Goal: Task Accomplishment & Management: Manage account settings

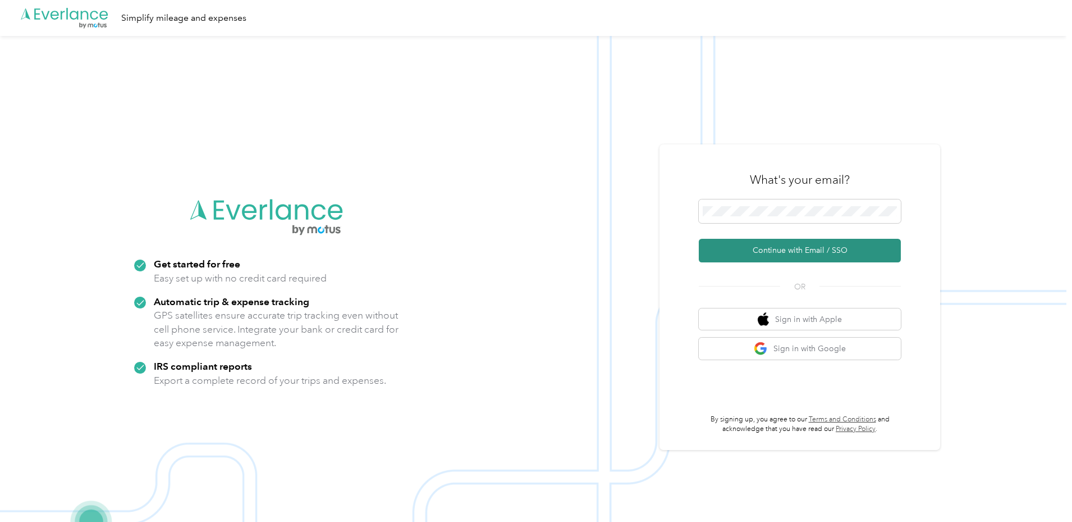
click at [852, 259] on button "Continue with Email / SSO" at bounding box center [800, 251] width 202 height 24
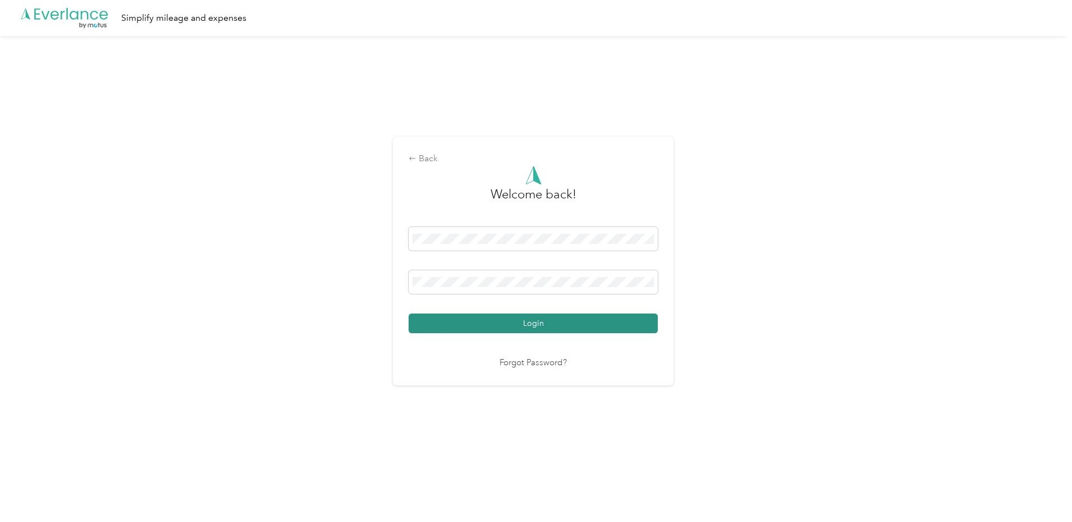
click at [522, 322] on button "Login" at bounding box center [533, 323] width 249 height 20
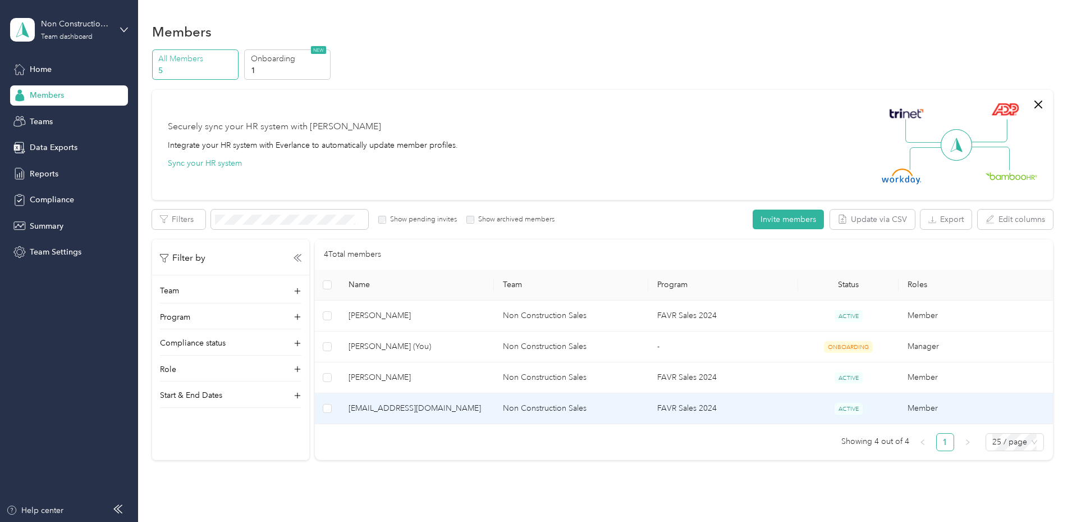
click at [435, 406] on span "[EMAIL_ADDRESS][DOMAIN_NAME]" at bounding box center [417, 408] width 136 height 12
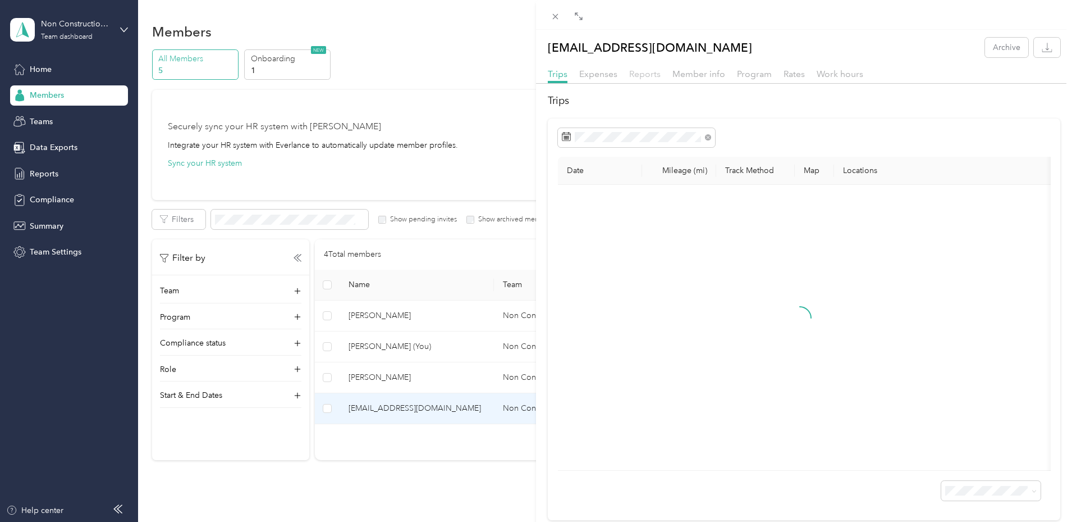
click at [641, 74] on span "Reports" at bounding box center [644, 73] width 31 height 11
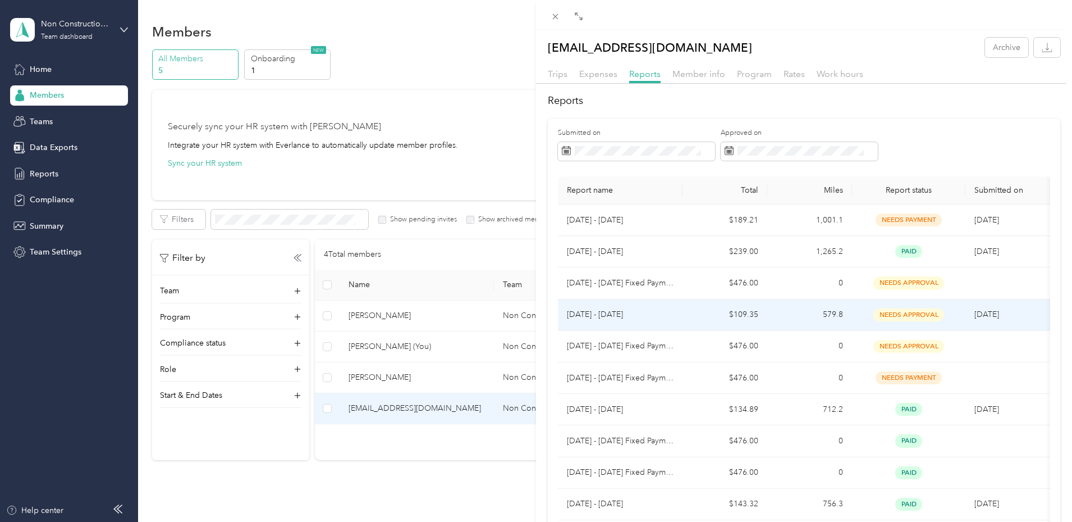
click at [690, 320] on td "$109.35" at bounding box center [725, 314] width 85 height 31
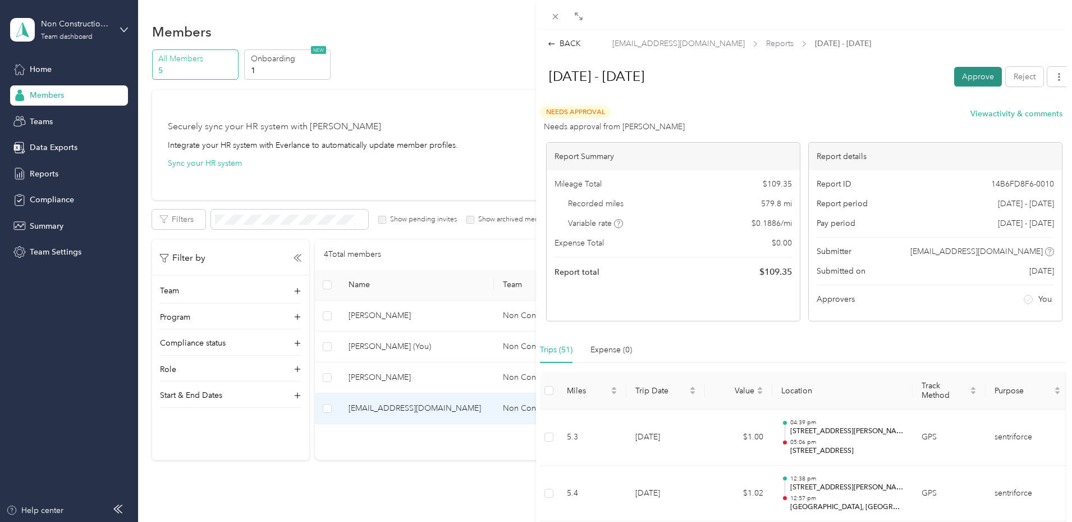
click at [972, 79] on button "Approve" at bounding box center [978, 77] width 48 height 20
click at [565, 46] on div "BACK" at bounding box center [564, 44] width 33 height 12
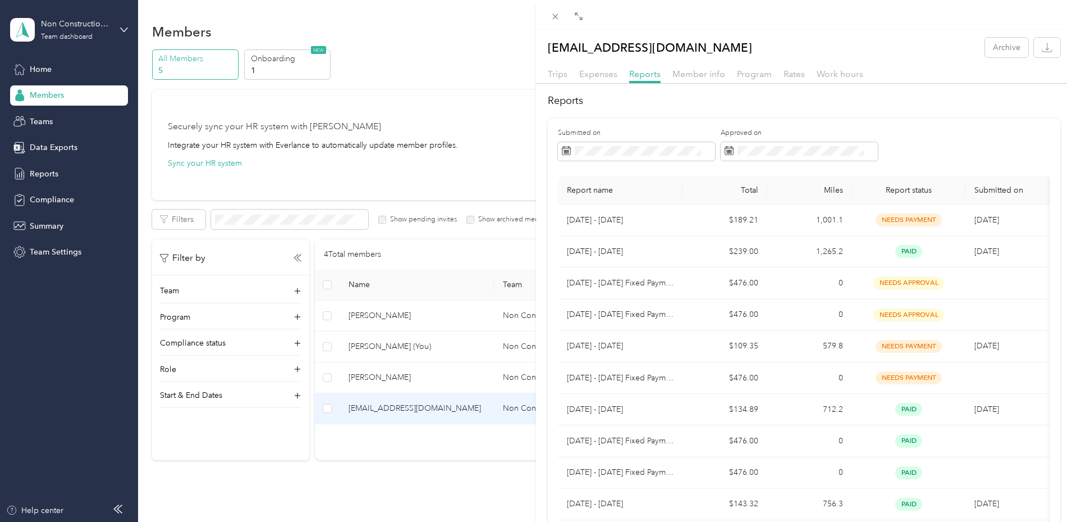
click at [465, 315] on div "[EMAIL_ADDRESS][DOMAIN_NAME] Archive Trips Expenses Reports Member info Program…" at bounding box center [536, 261] width 1072 height 522
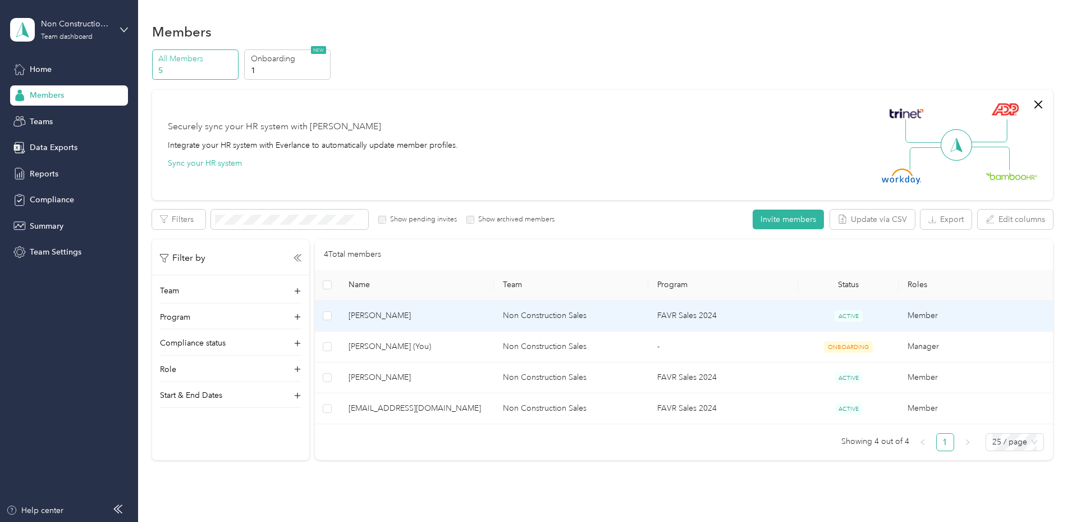
click at [465, 315] on span "[PERSON_NAME]" at bounding box center [417, 315] width 136 height 12
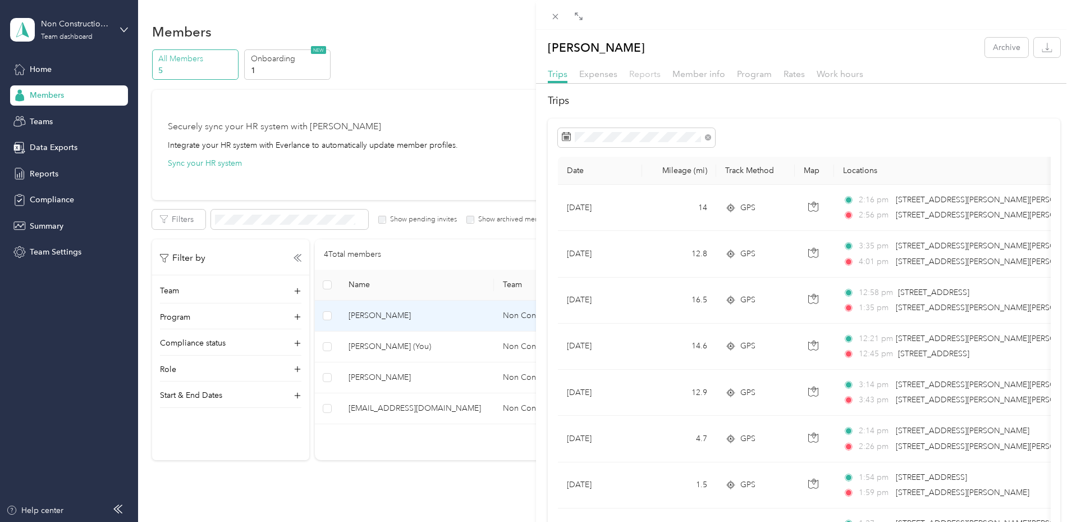
click at [639, 73] on span "Reports" at bounding box center [644, 73] width 31 height 11
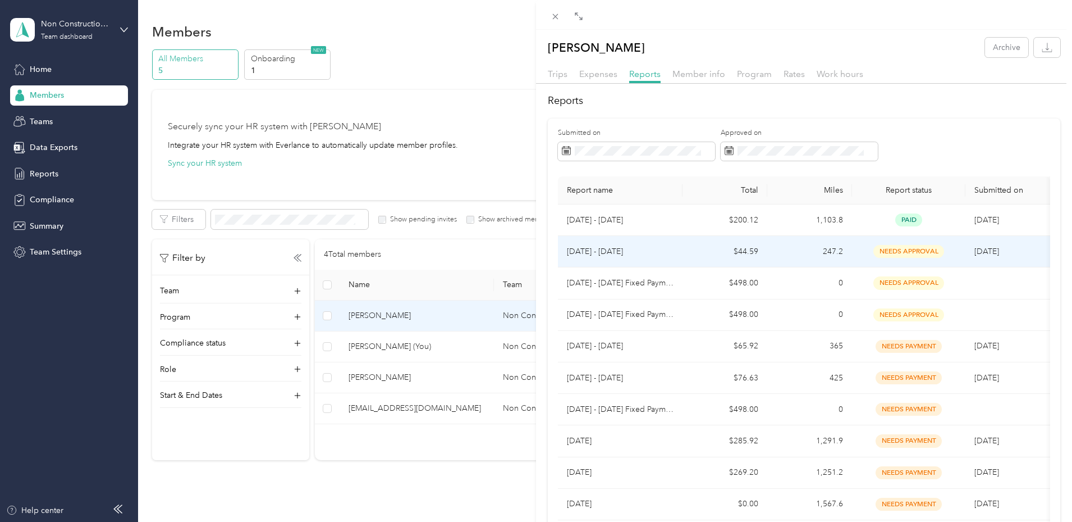
click at [774, 255] on td "247.2" at bounding box center [809, 251] width 85 height 31
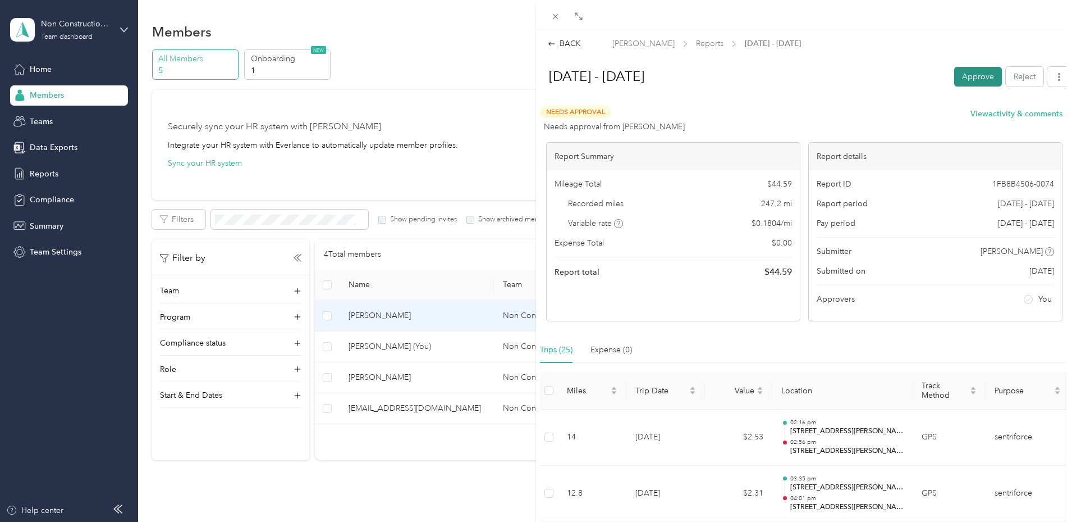
click at [960, 76] on button "Approve" at bounding box center [978, 77] width 48 height 20
click at [555, 43] on icon at bounding box center [552, 44] width 8 height 8
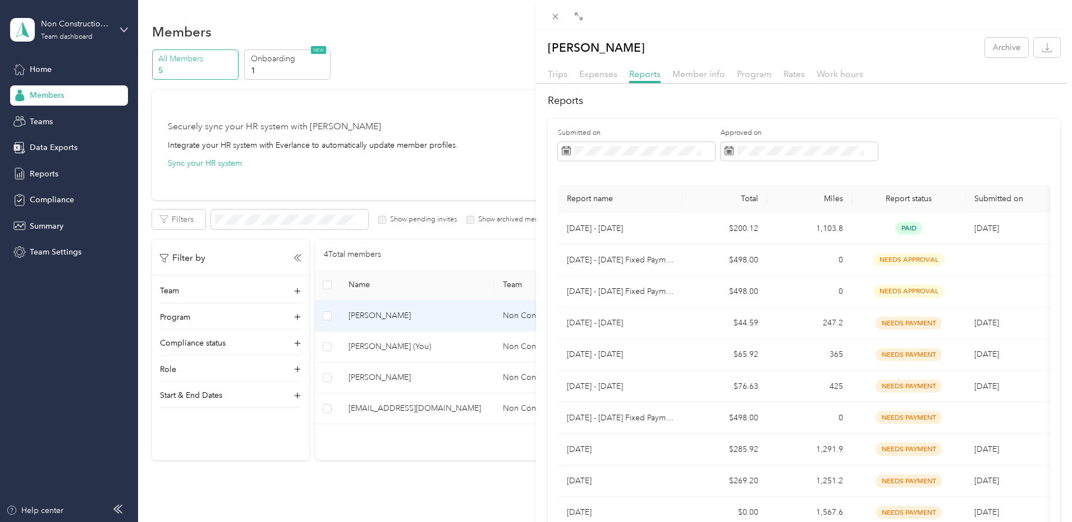
click at [438, 375] on div "[PERSON_NAME] Archive Trips Expenses Reports Member info Program Rates Work hou…" at bounding box center [536, 261] width 1072 height 522
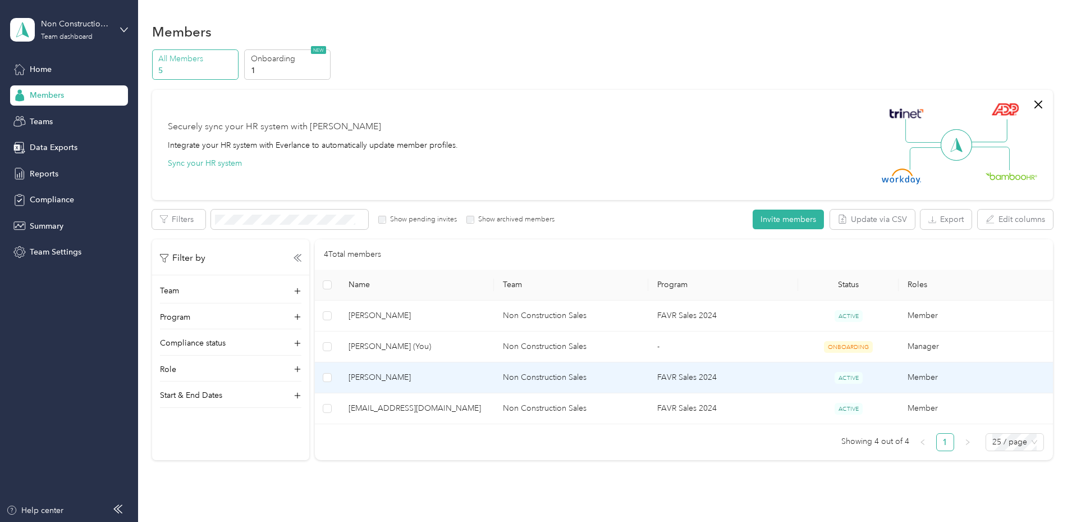
click at [438, 375] on span "[PERSON_NAME]" at bounding box center [417, 377] width 136 height 12
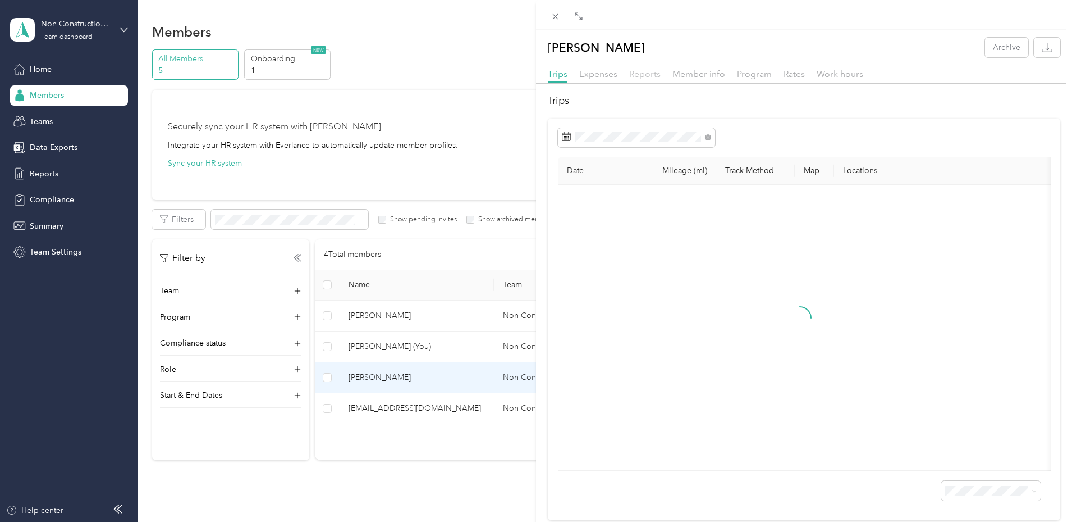
click at [653, 75] on span "Reports" at bounding box center [644, 73] width 31 height 11
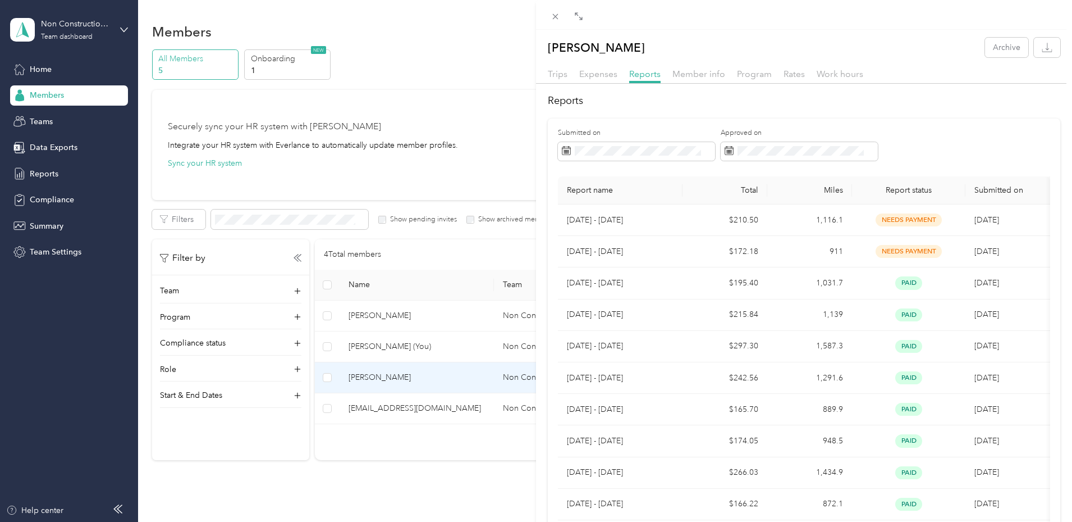
click at [73, 39] on div "[PERSON_NAME] Archive Trips Expenses Reports Member info Program Rates Work hou…" at bounding box center [536, 261] width 1072 height 522
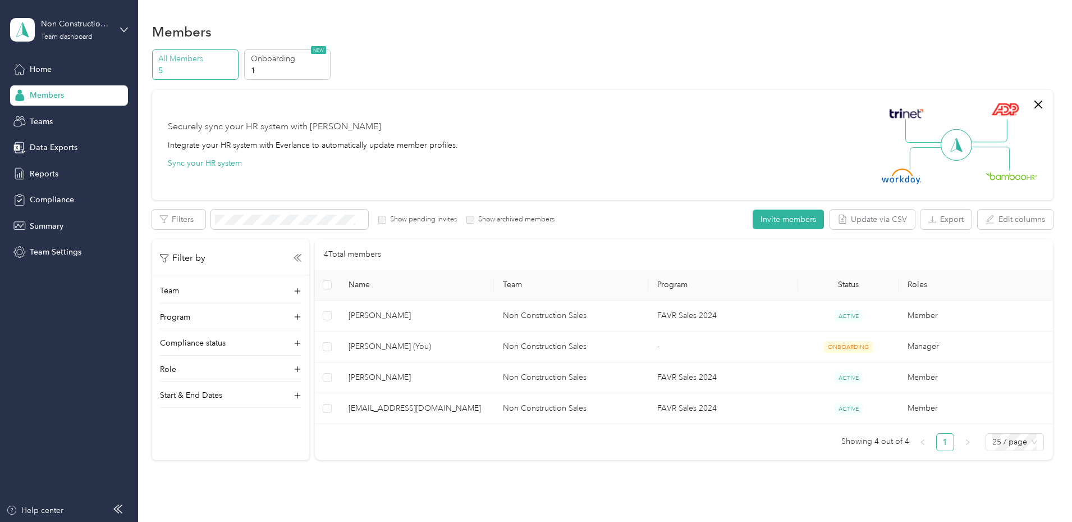
click at [73, 36] on div "Team dashboard" at bounding box center [67, 37] width 52 height 7
click at [47, 141] on div "Log out" at bounding box center [41, 144] width 43 height 12
